Goal: Information Seeking & Learning: Compare options

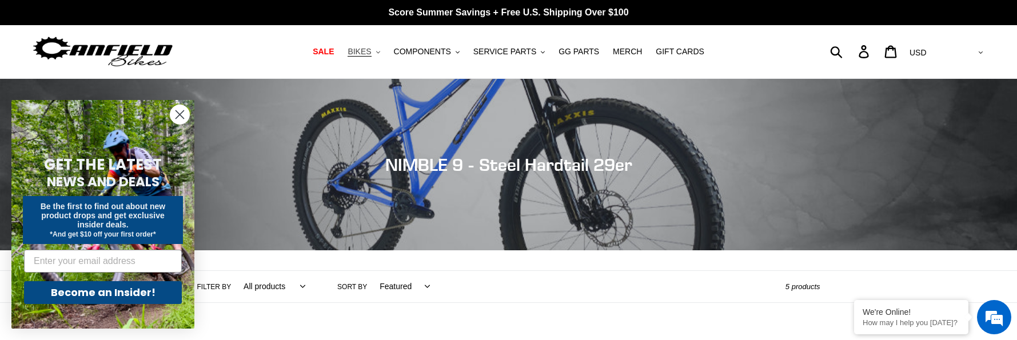
click at [369, 51] on span "BIKES" at bounding box center [359, 52] width 23 height 10
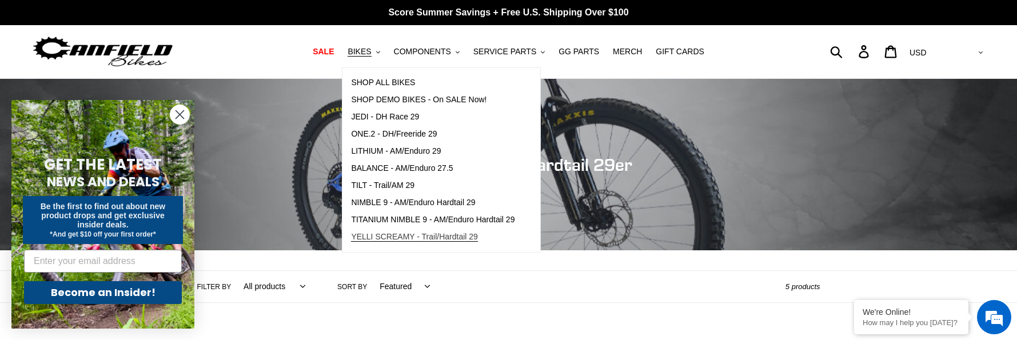
click at [386, 237] on span "YELLI SCREAMY - Trail/Hardtail 29" at bounding box center [414, 237] width 127 height 10
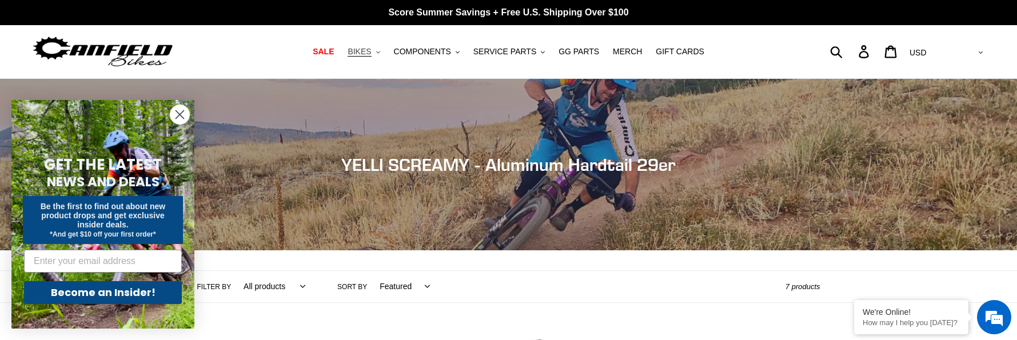
click at [376, 57] on button "BIKES .cls-1{fill:#231f20}" at bounding box center [363, 51] width 43 height 15
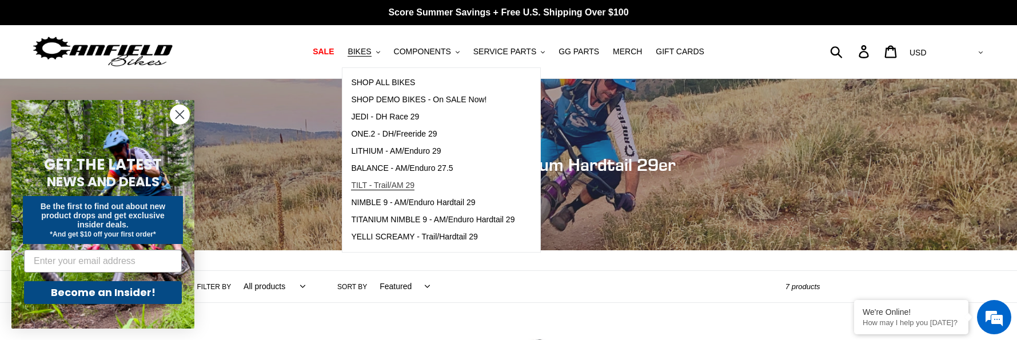
click at [374, 186] on span "TILT - Trail/AM 29" at bounding box center [382, 186] width 63 height 10
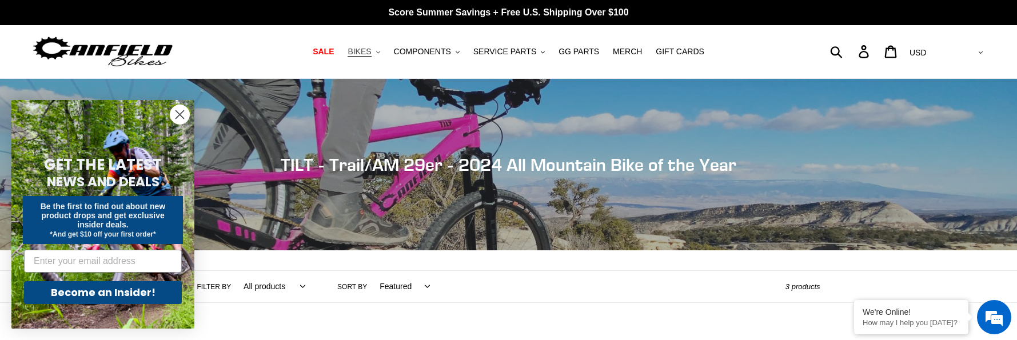
click at [359, 53] on span "BIKES" at bounding box center [359, 52] width 23 height 10
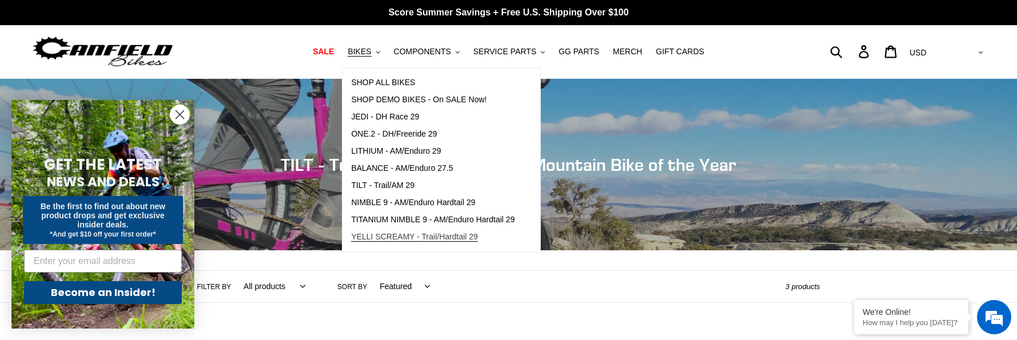
click at [384, 230] on link "YELLI SCREAMY - Trail/Hardtail 29" at bounding box center [433, 237] width 181 height 17
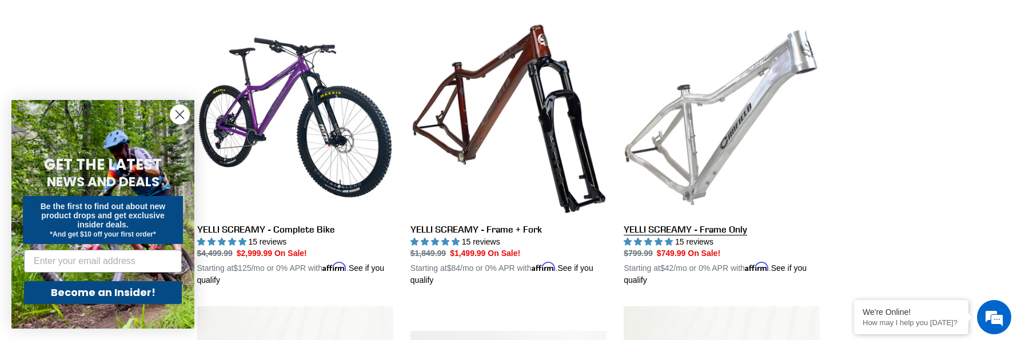
click at [688, 141] on link "YELLI SCREAMY - Frame Only" at bounding box center [722, 153] width 196 height 268
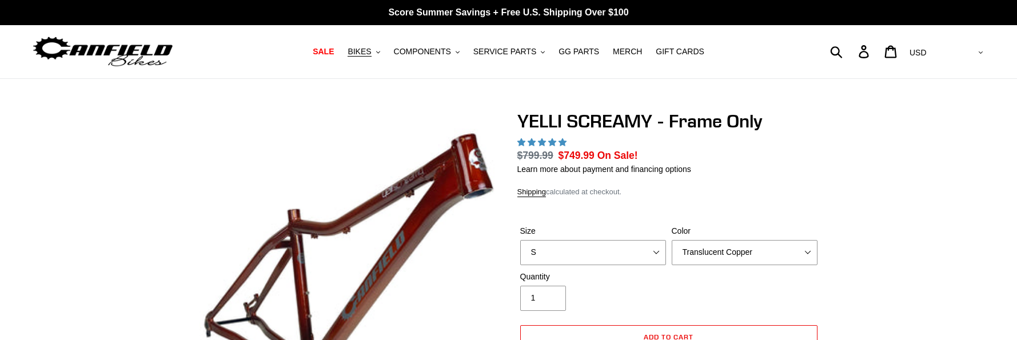
select select "highest-rating"
